Goal: Navigation & Orientation: Find specific page/section

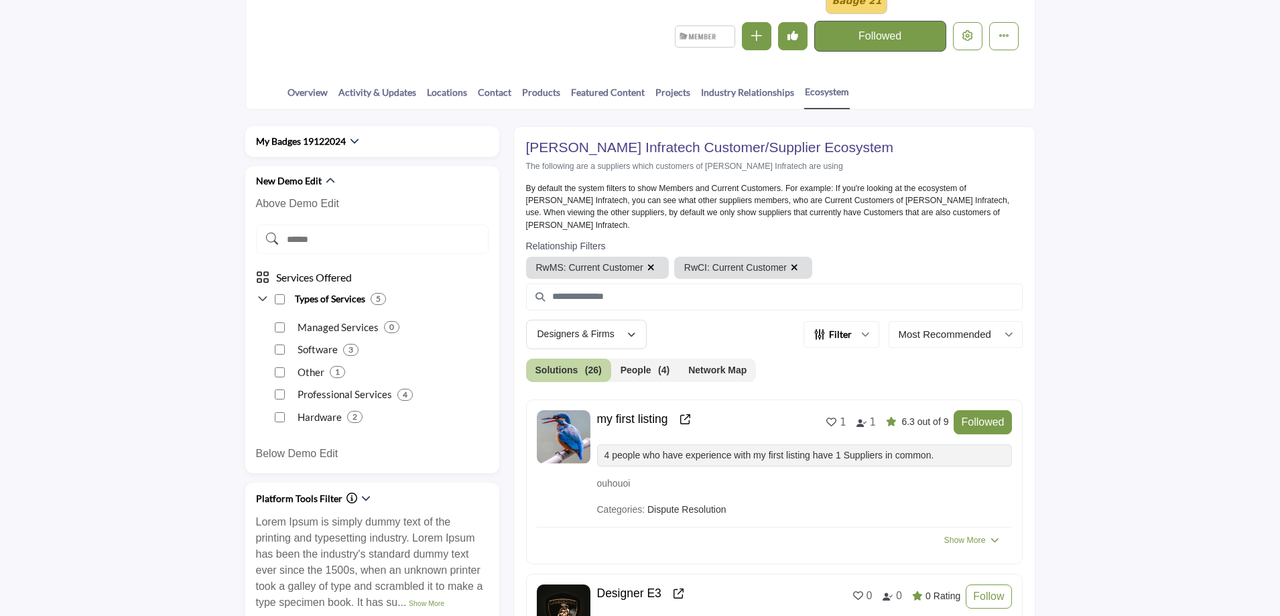
scroll to position [402, 0]
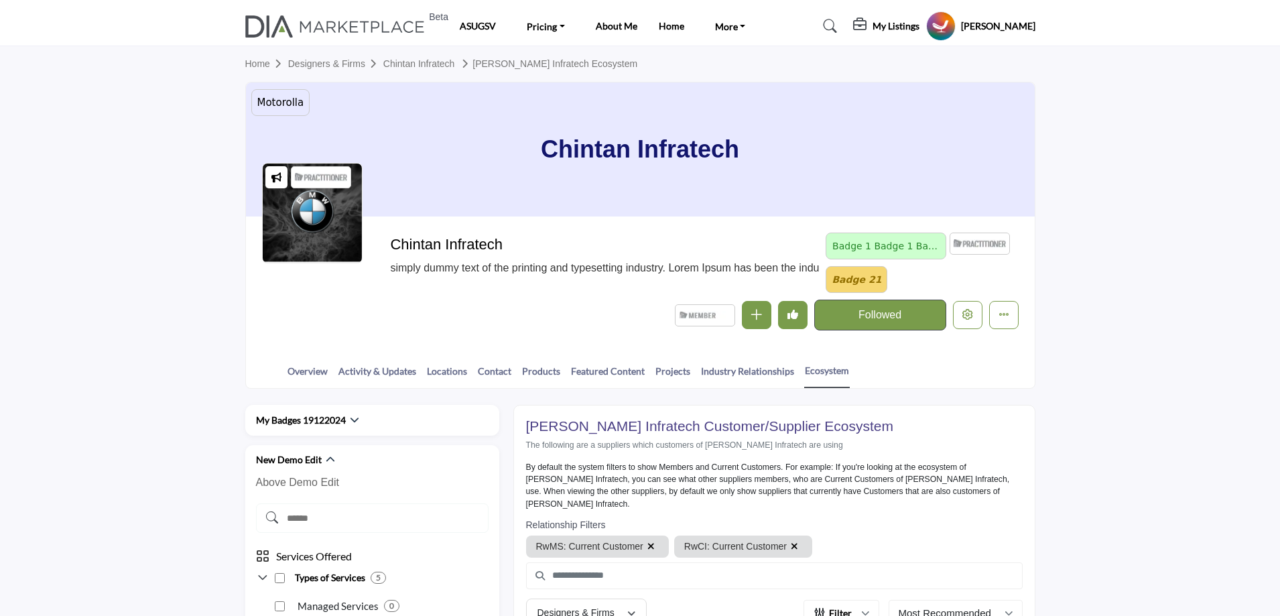
scroll to position [134, 0]
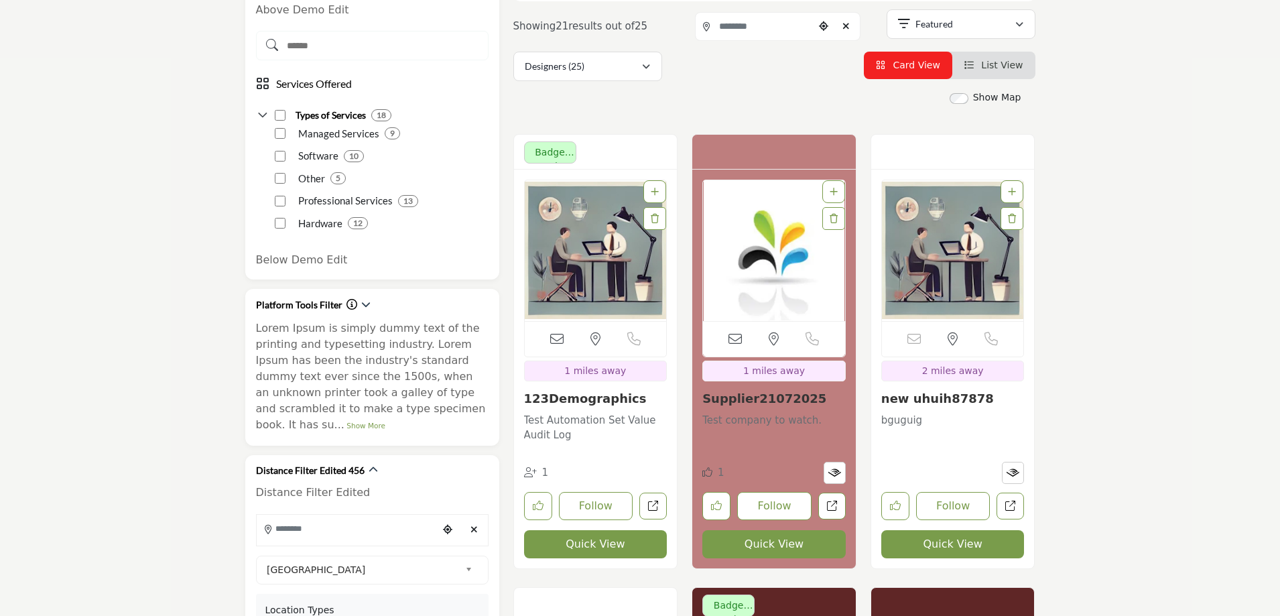
scroll to position [201, 0]
